Goal: Information Seeking & Learning: Learn about a topic

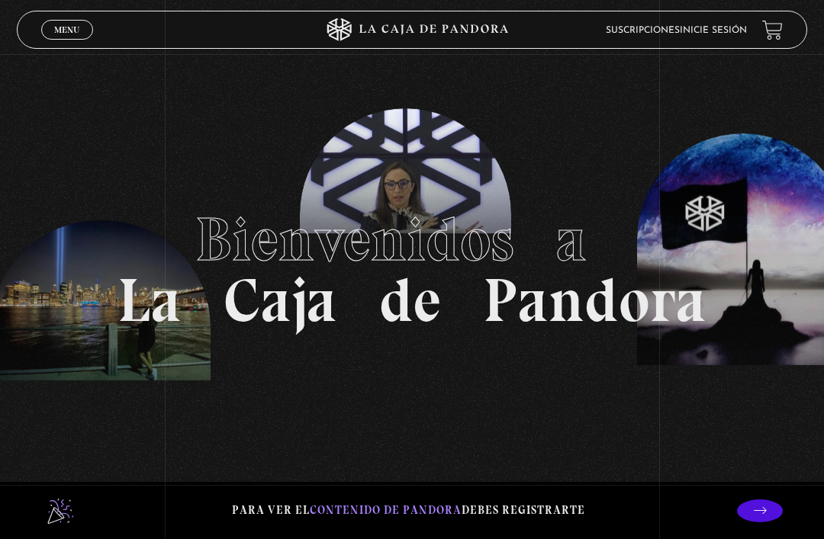
click at [75, 27] on span "Menu" at bounding box center [66, 29] width 25 height 9
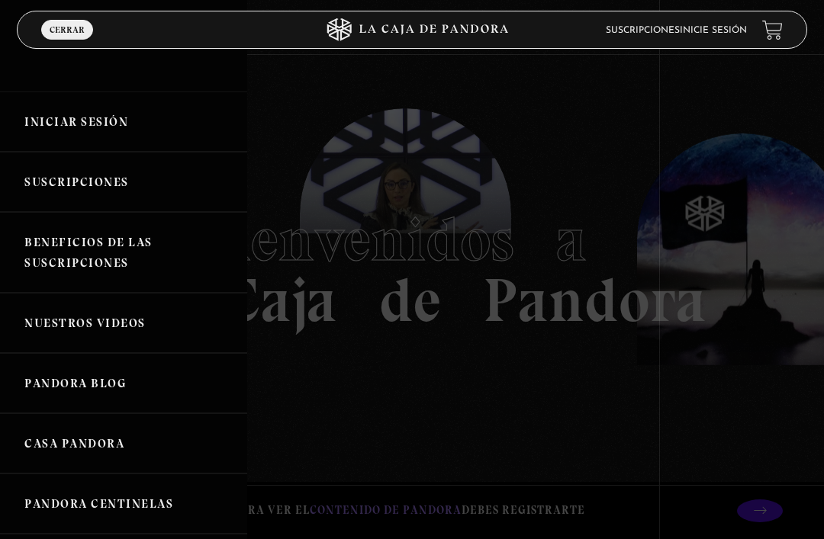
click at [112, 117] on link "Iniciar Sesión" at bounding box center [123, 122] width 247 height 60
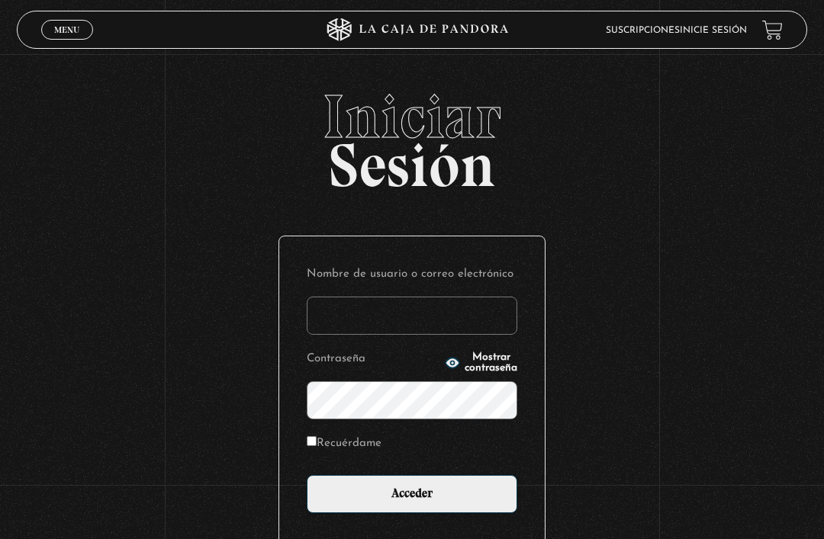
type input "atsc.global"
click at [412, 502] on input "Acceder" at bounding box center [412, 494] width 210 height 38
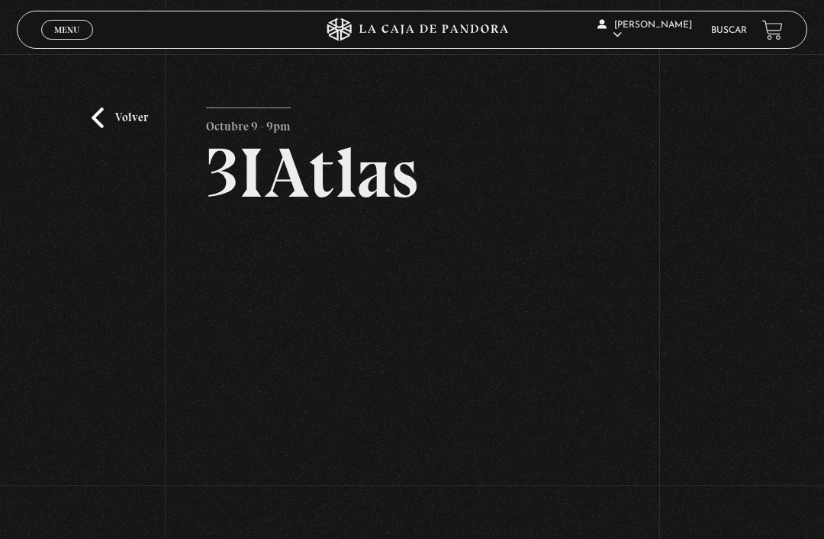
click at [118, 128] on link "Volver" at bounding box center [120, 118] width 56 height 21
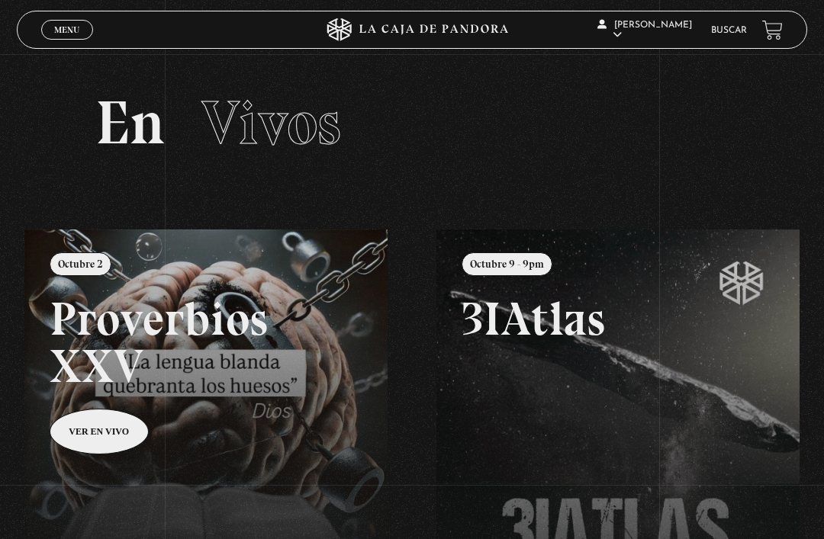
click at [722, 35] on link "Buscar" at bounding box center [729, 30] width 36 height 9
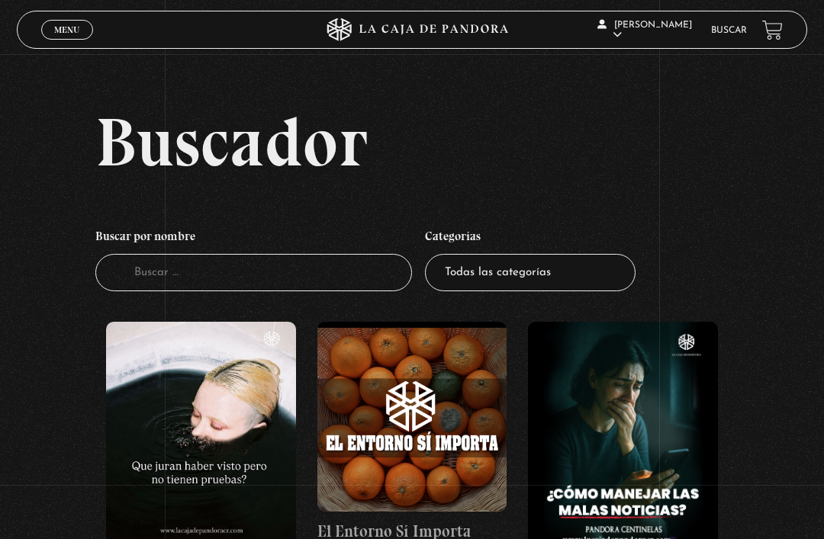
click at [325, 279] on input "Buscador" at bounding box center [253, 272] width 317 height 37
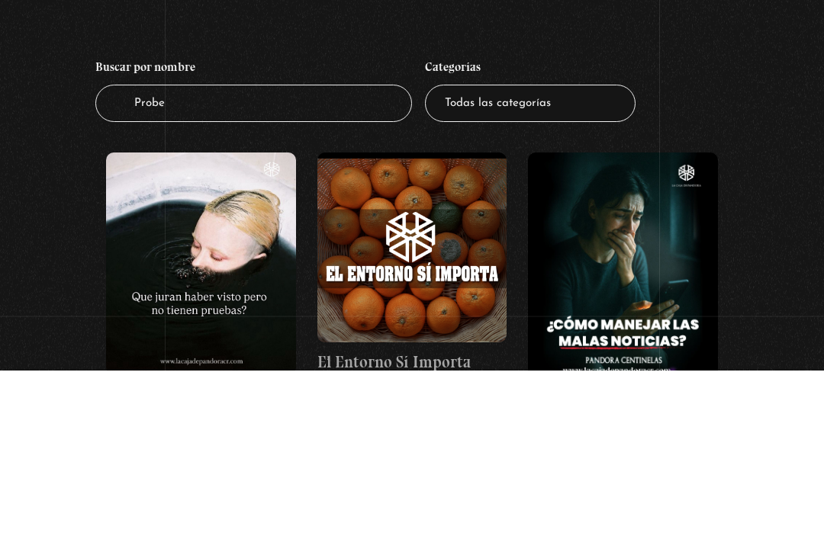
type input "Prober"
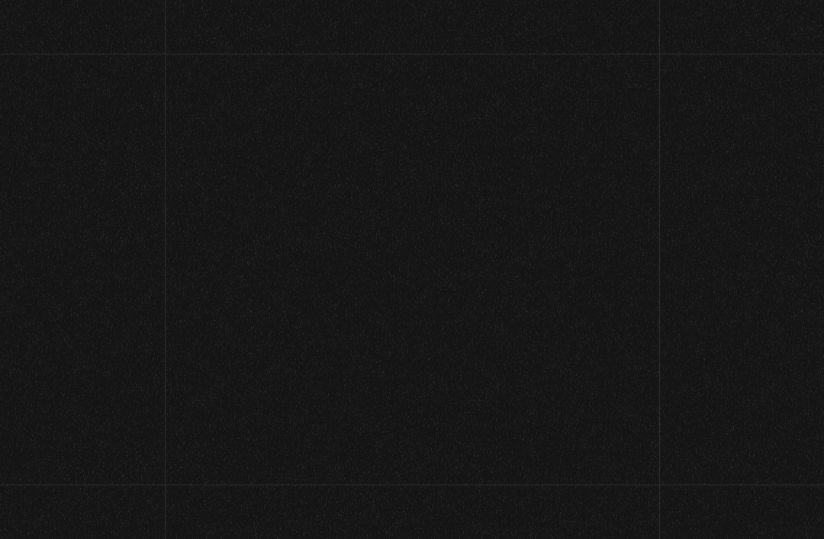
scroll to position [3, 0]
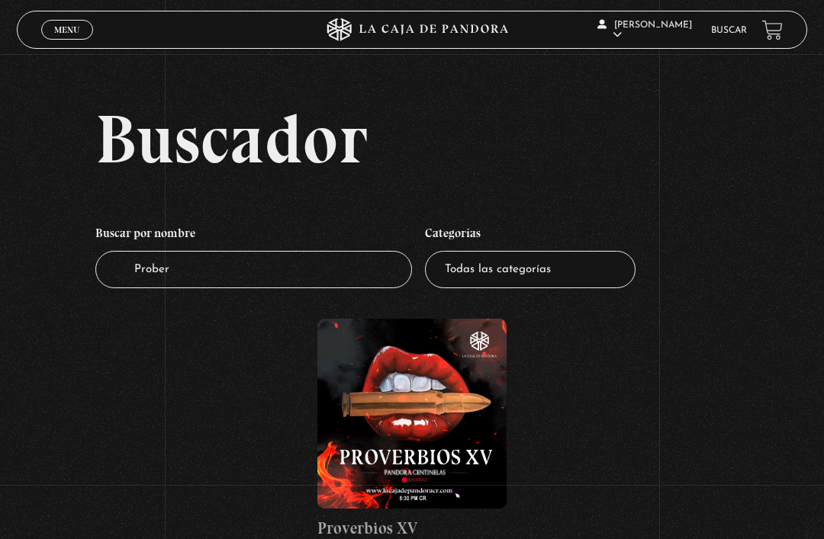
click at [192, 288] on input "Prober" at bounding box center [253, 269] width 317 height 37
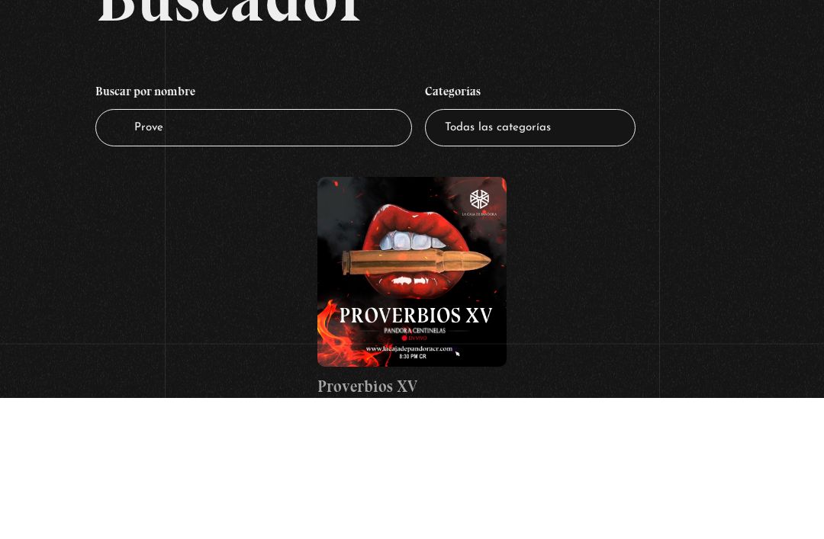
type input "Prover"
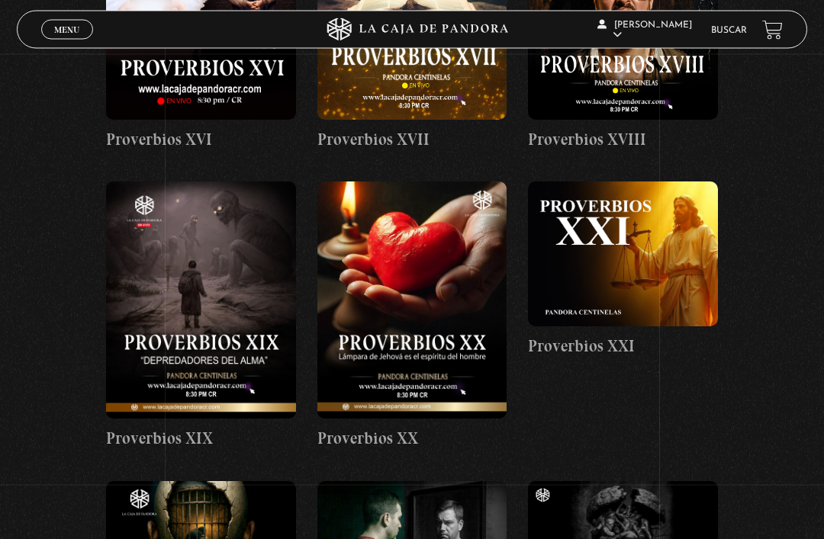
scroll to position [1693, 0]
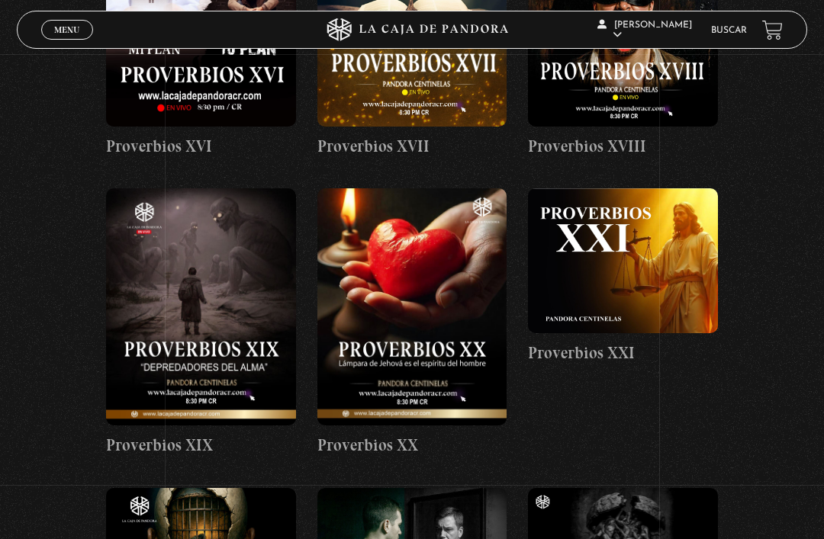
click at [216, 254] on figure at bounding box center [201, 306] width 190 height 237
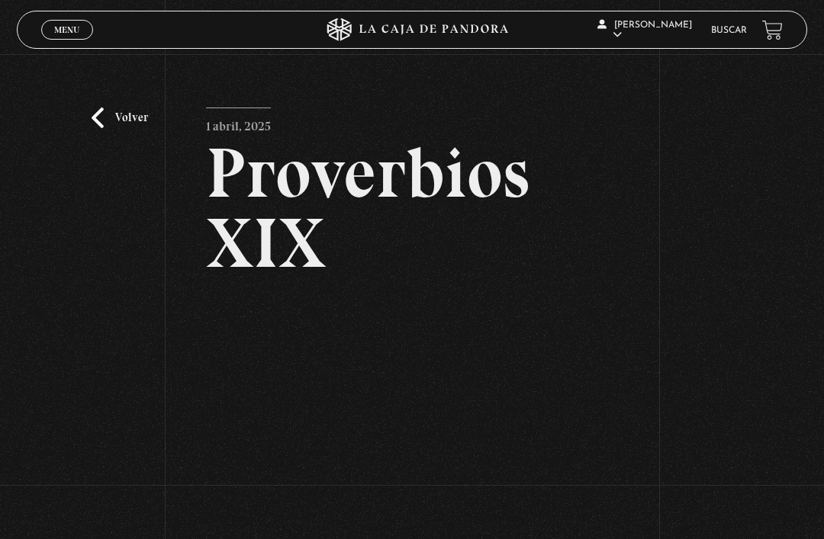
click at [69, 29] on span "Menu" at bounding box center [66, 29] width 25 height 9
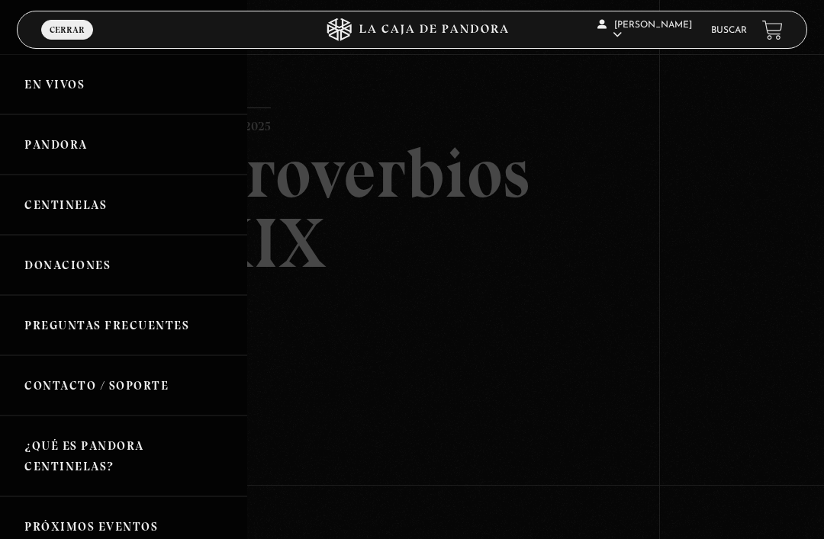
click at [59, 67] on link "En vivos" at bounding box center [123, 84] width 247 height 60
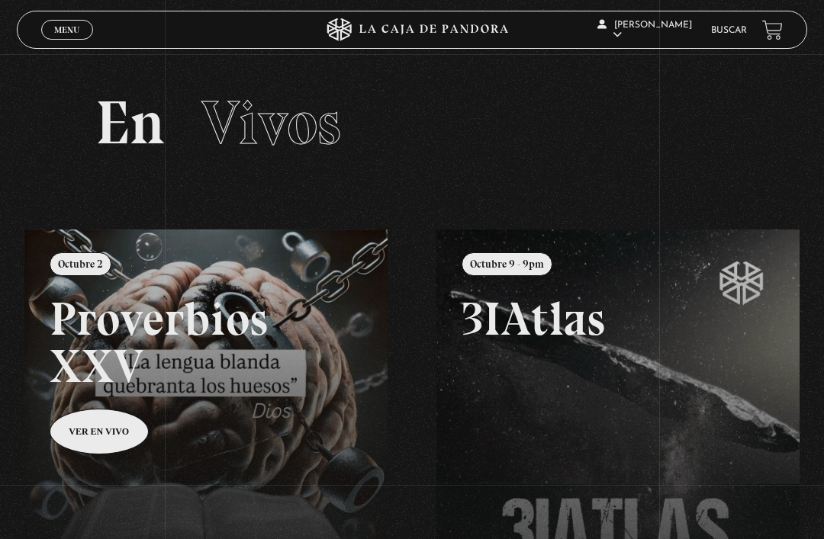
click at [121, 415] on link at bounding box center [436, 499] width 824 height 539
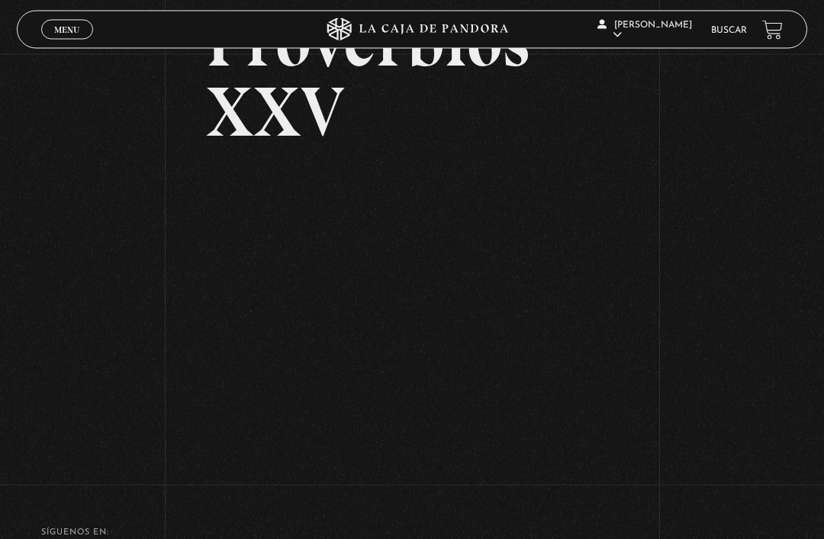
scroll to position [135, 0]
